Goal: Navigation & Orientation: Find specific page/section

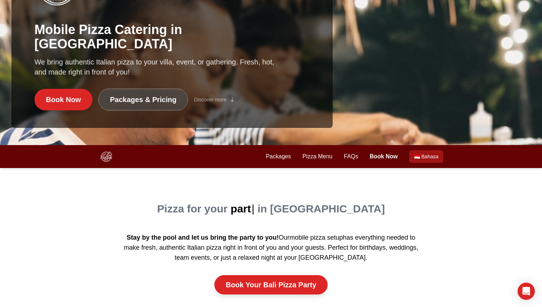
scroll to position [177, 0]
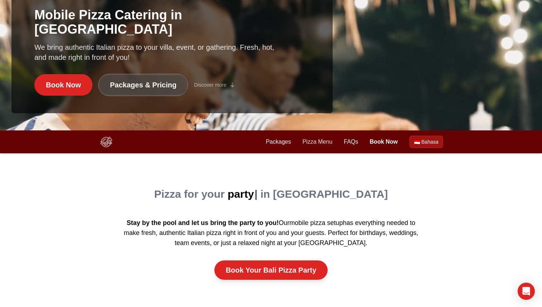
click at [330, 140] on link "Pizza Menu" at bounding box center [317, 142] width 30 height 9
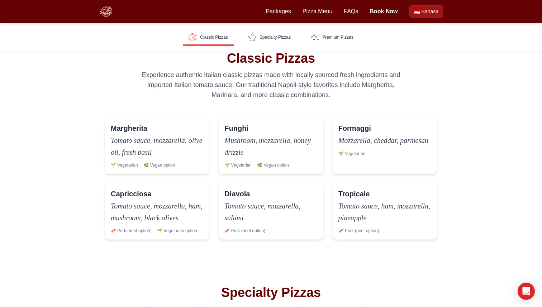
scroll to position [153, 0]
